Goal: Information Seeking & Learning: Learn about a topic

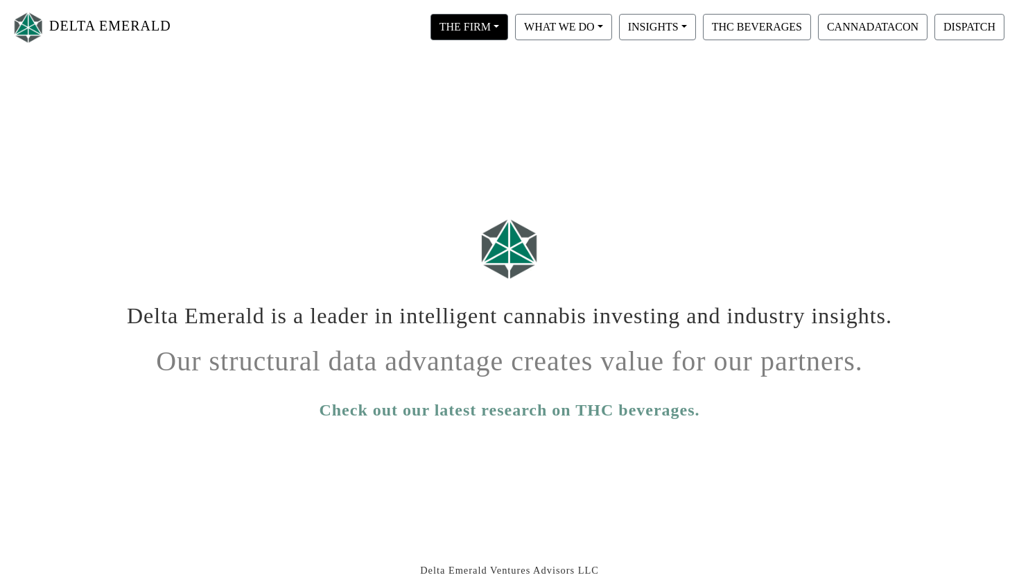
click at [485, 28] on button "THE FIRM" at bounding box center [470, 27] width 78 height 26
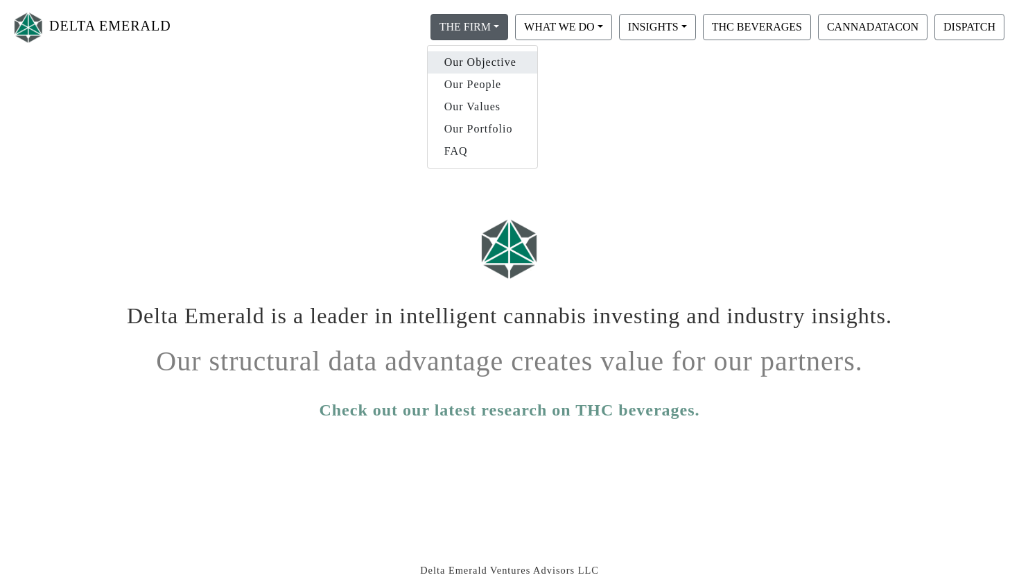
click at [489, 60] on link "Our Objective" at bounding box center [483, 62] width 110 height 22
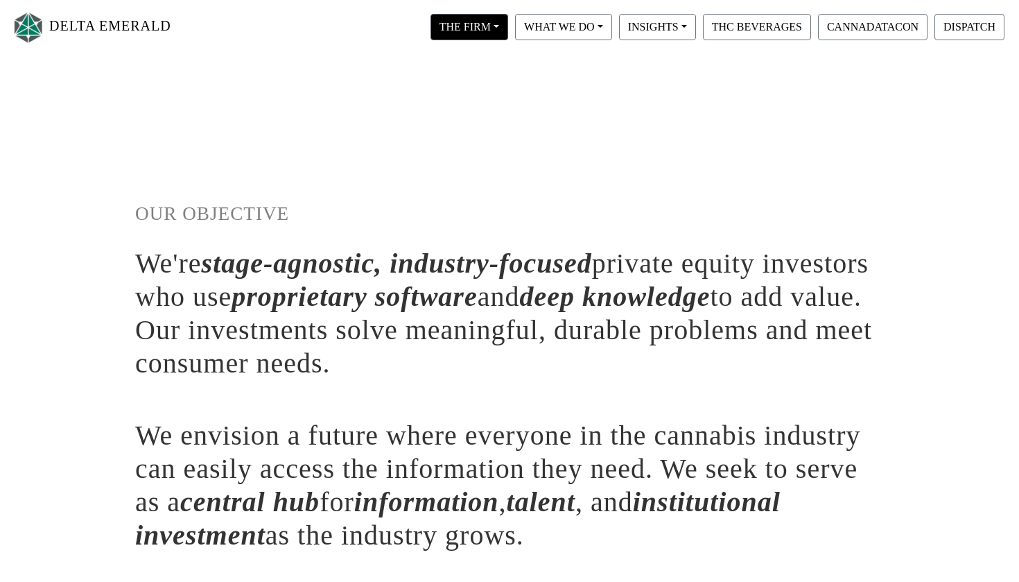
click at [478, 28] on button "THE FIRM" at bounding box center [470, 27] width 78 height 26
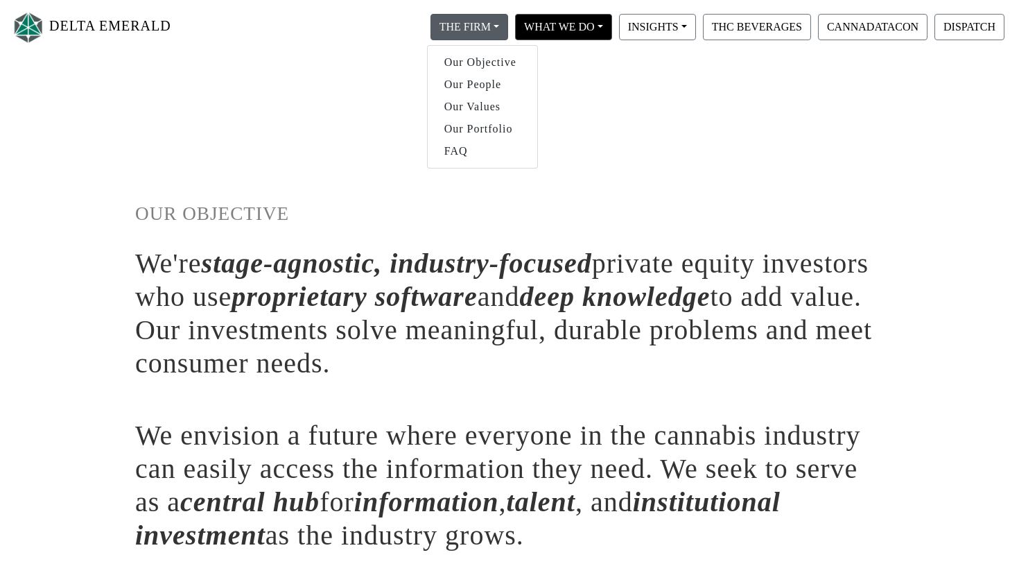
click at [591, 35] on button "WHAT WE DO" at bounding box center [563, 27] width 97 height 26
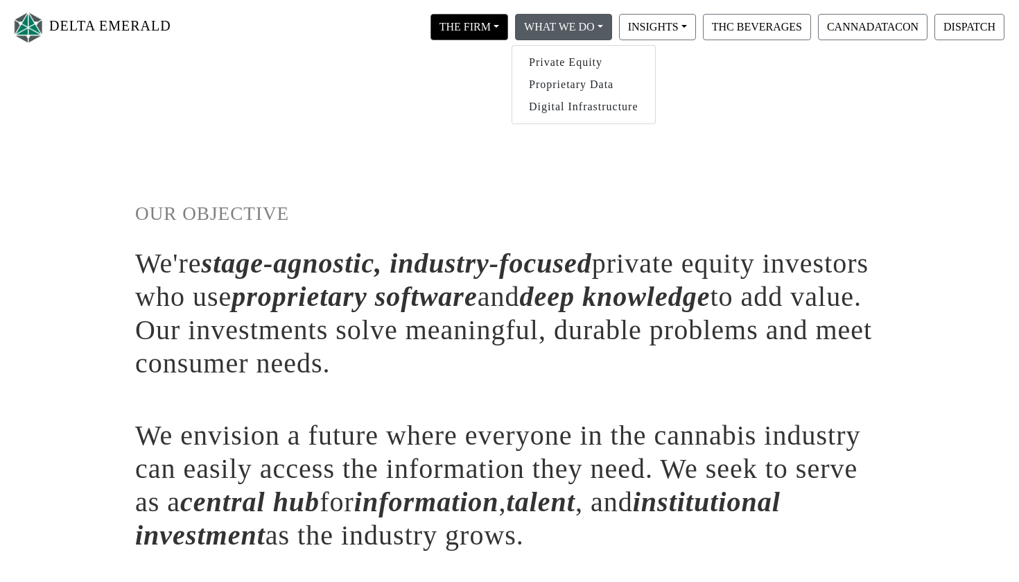
click at [495, 31] on button "THE FIRM" at bounding box center [470, 27] width 78 height 26
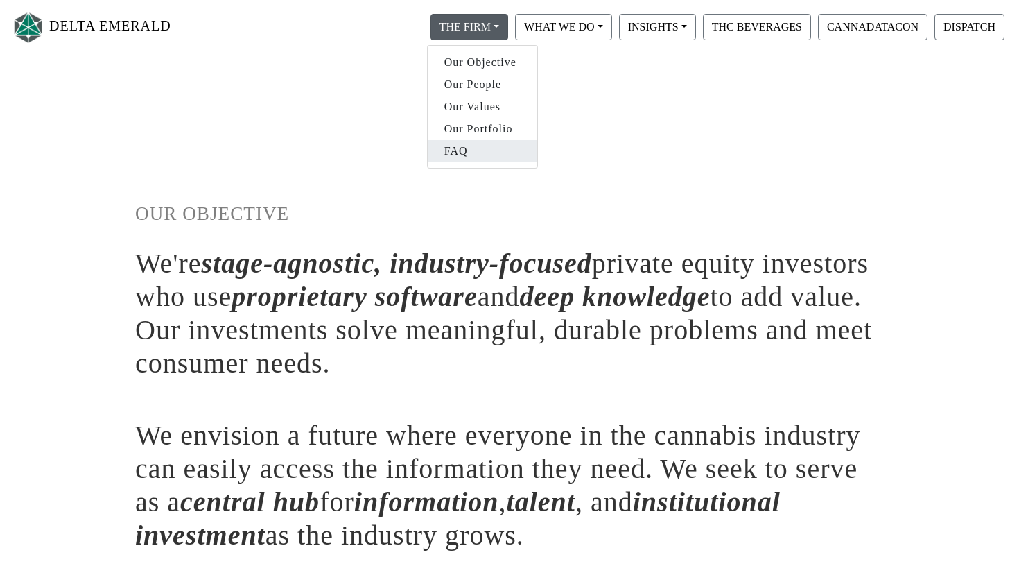
click at [478, 155] on link "FAQ" at bounding box center [483, 151] width 110 height 22
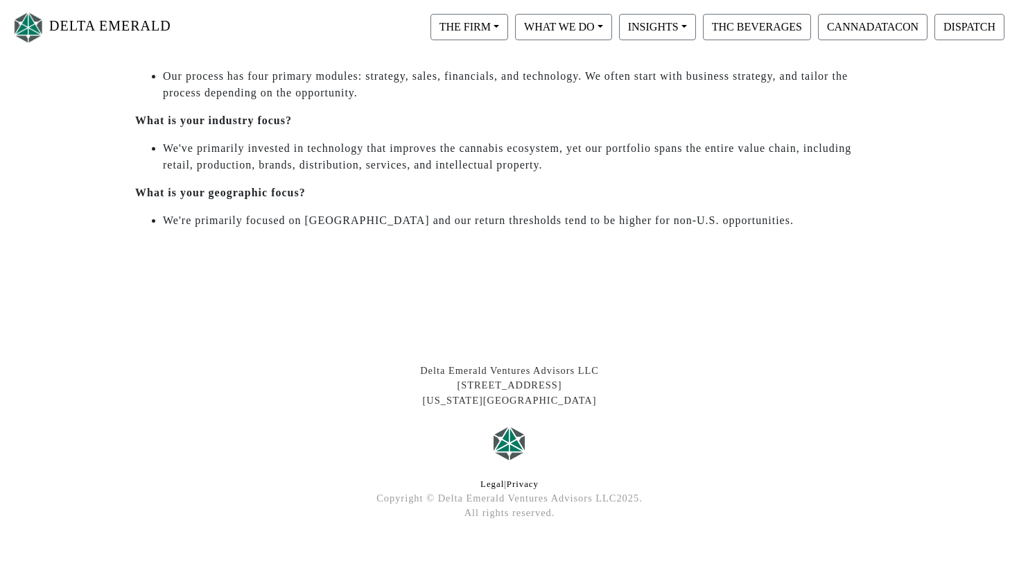
scroll to position [670, 0]
